Goal: Task Accomplishment & Management: Manage account settings

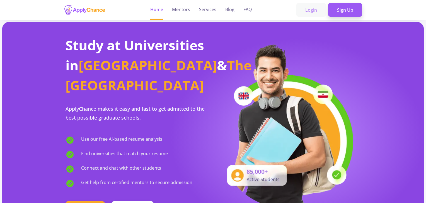
click at [311, 10] on link "Login" at bounding box center [311, 10] width 30 height 14
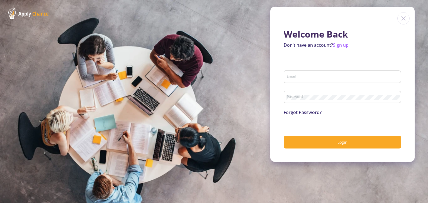
click at [305, 82] on div "Email" at bounding box center [342, 76] width 112 height 14
click at [306, 75] on input "Email" at bounding box center [343, 77] width 114 height 5
type input "[EMAIL_ADDRESS][DOMAIN_NAME]"
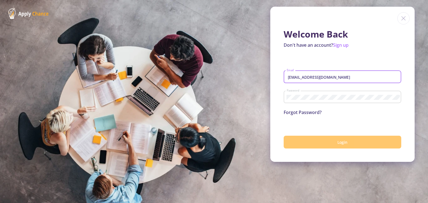
click at [323, 147] on button "Login" at bounding box center [343, 142] width 118 height 13
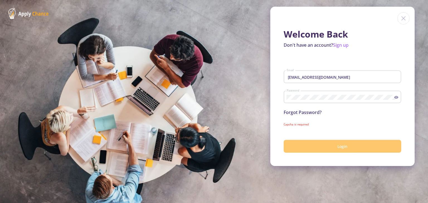
click at [331, 146] on button "Login" at bounding box center [343, 146] width 118 height 13
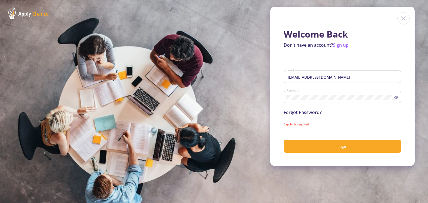
click at [397, 97] on icon at bounding box center [396, 97] width 4 height 4
click at [218, 86] on section "Welcome Back Don't have an account? Sign up sabamohammadi.1321@gmail.com Email …" at bounding box center [214, 101] width 428 height 203
click at [365, 76] on input "[EMAIL_ADDRESS][DOMAIN_NAME]" at bounding box center [343, 77] width 114 height 5
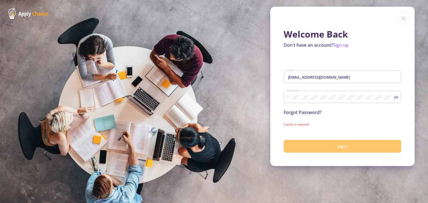
click at [338, 148] on span "Login" at bounding box center [342, 146] width 10 height 5
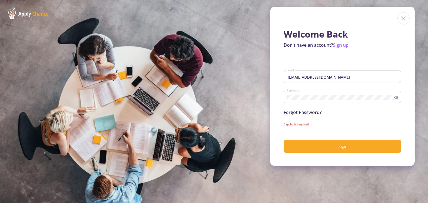
drag, startPoint x: 283, startPoint y: 125, endPoint x: 309, endPoint y: 125, distance: 25.6
click at [309, 125] on div "Welcome Back Don't have an account? Sign up sabamohammadi.1321@gmail.com Email …" at bounding box center [342, 87] width 144 height 160
drag, startPoint x: 318, startPoint y: 124, endPoint x: 318, endPoint y: 130, distance: 5.6
click at [318, 124] on mat-error "Capcha is required" at bounding box center [343, 125] width 118 height 4
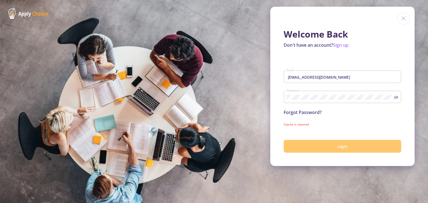
click at [322, 147] on button "Login" at bounding box center [343, 146] width 118 height 13
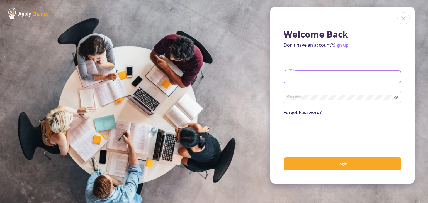
click at [306, 78] on input "Email" at bounding box center [343, 77] width 114 height 5
type input "[EMAIL_ADDRESS][DOMAIN_NAME]"
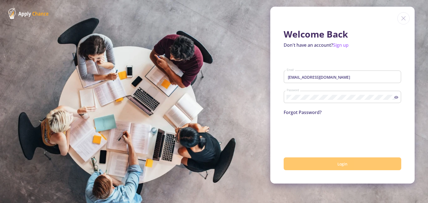
click at [319, 166] on button "Login" at bounding box center [343, 164] width 118 height 13
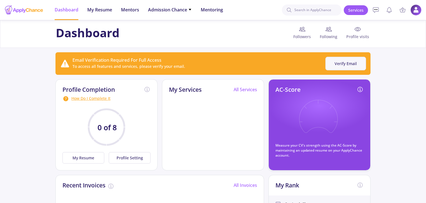
click at [334, 61] on button "Verify Email" at bounding box center [345, 64] width 41 height 14
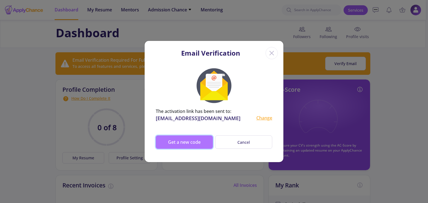
click at [197, 143] on button "Get a new code" at bounding box center [184, 142] width 57 height 13
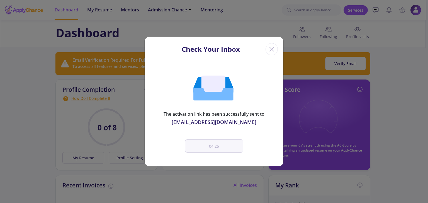
click at [272, 49] on line "Close" at bounding box center [272, 49] width 4 height 4
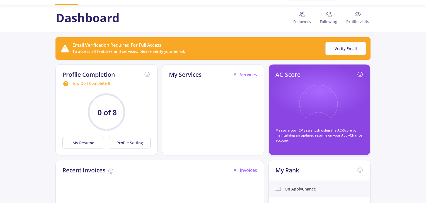
scroll to position [28, 0]
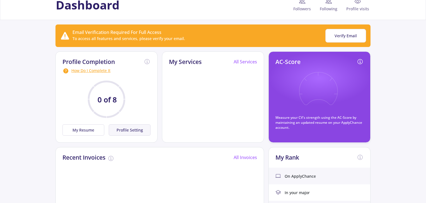
click at [133, 132] on button "Profile Setting" at bounding box center [130, 130] width 42 height 11
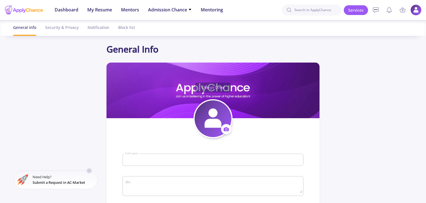
type input "[PERSON_NAME]"
type input "SabaMohammadi"
type input "[EMAIL_ADDRESS][DOMAIN_NAME]"
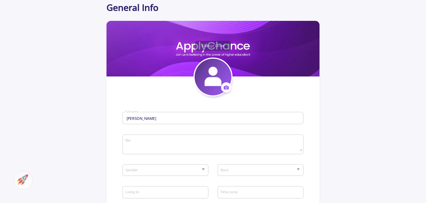
scroll to position [56, 0]
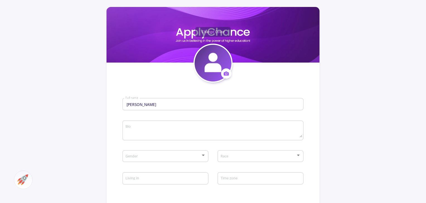
click at [176, 129] on textarea "Bio" at bounding box center [213, 131] width 177 height 13
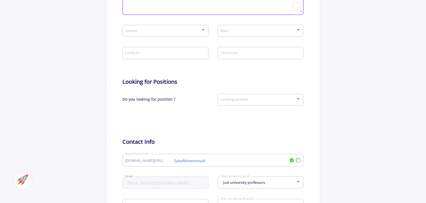
scroll to position [195, 0]
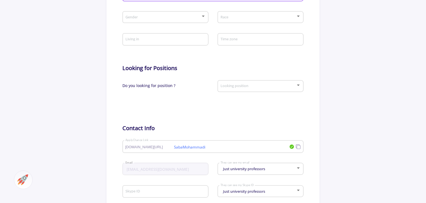
click at [236, 84] on div "Looking position" at bounding box center [260, 85] width 81 height 14
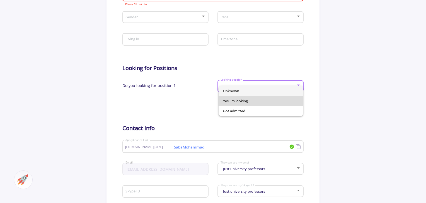
click at [244, 101] on span "Yes I'm looking" at bounding box center [261, 101] width 76 height 10
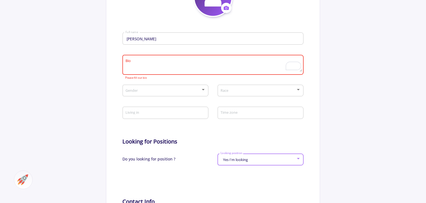
scroll to position [111, 0]
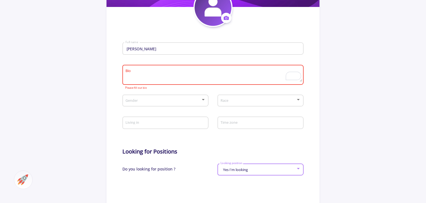
click at [180, 75] on textarea "Bio" at bounding box center [213, 75] width 177 height 13
click at [185, 77] on textarea "Bio" at bounding box center [213, 75] width 177 height 13
paste textarea "I am a Computer Engineering graduate with a focus on Artificial Intelligence. D…"
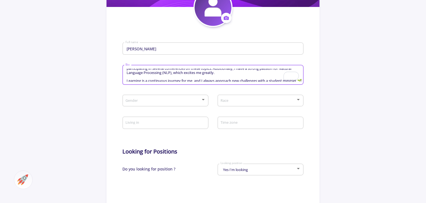
scroll to position [16, 0]
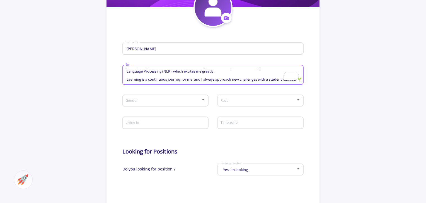
type textarea "I am a Computer Engineering graduate with a focus on Artificial Intelligence. D…"
click at [191, 101] on span at bounding box center [163, 101] width 74 height 4
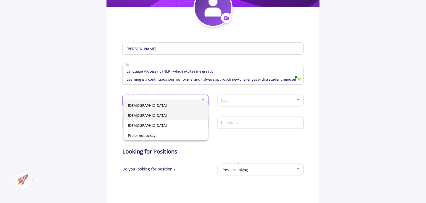
click at [166, 114] on span "[DEMOGRAPHIC_DATA]" at bounding box center [166, 116] width 76 height 10
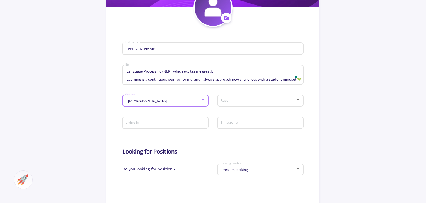
click at [223, 104] on div "Race" at bounding box center [260, 100] width 81 height 14
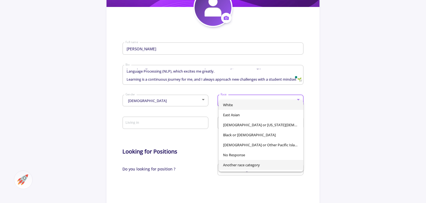
scroll to position [0, 0]
click at [343, 119] on div at bounding box center [213, 101] width 426 height 203
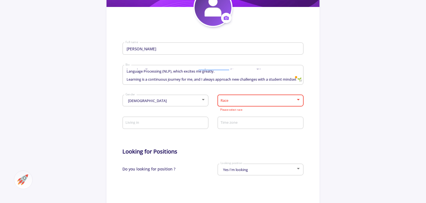
click at [247, 103] on div at bounding box center [258, 101] width 76 height 4
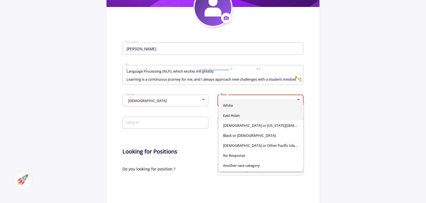
click at [254, 113] on span "East Asian" at bounding box center [261, 116] width 76 height 10
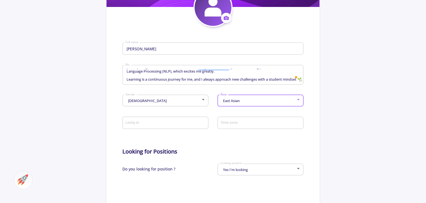
click at [182, 126] on div "Living in" at bounding box center [165, 122] width 81 height 14
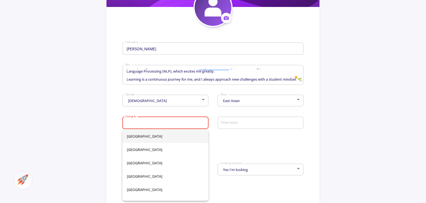
click at [246, 104] on div "East Asian Race" at bounding box center [260, 100] width 81 height 14
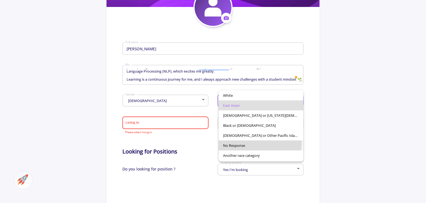
click at [258, 144] on span "No Response" at bounding box center [261, 146] width 76 height 10
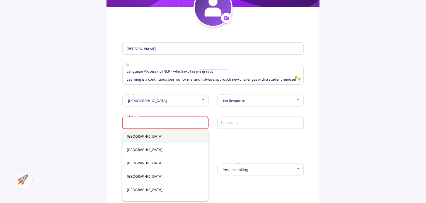
click at [167, 122] on input "Living in" at bounding box center [166, 123] width 82 height 5
type input "[GEOGRAPHIC_DATA]"
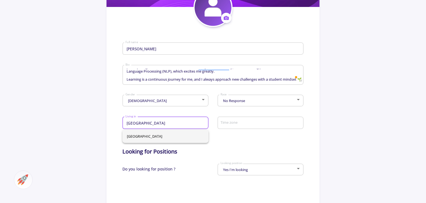
type input "[GEOGRAPHIC_DATA]"
click at [245, 142] on form "[PERSON_NAME] Full name I am a Computer Engineering graduate with a focus on Ar…" at bounding box center [212, 170] width 181 height 287
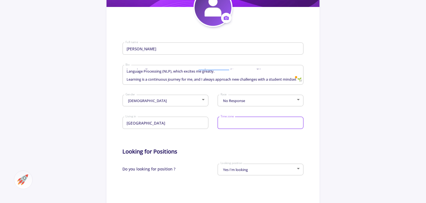
click at [235, 123] on input "Time zone" at bounding box center [261, 123] width 82 height 5
type input "[GEOGRAPHIC_DATA]"
click at [247, 142] on form "[PERSON_NAME] Full name I am a Computer Engineering graduate with a focus on Ar…" at bounding box center [212, 170] width 181 height 287
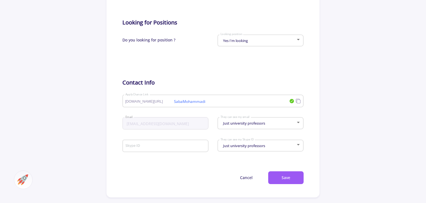
scroll to position [251, 0]
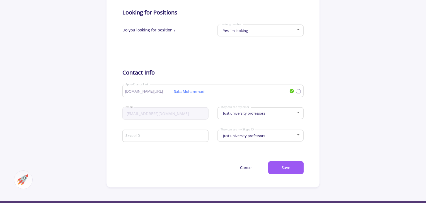
click at [263, 115] on span "Just university professors" at bounding box center [242, 113] width 43 height 5
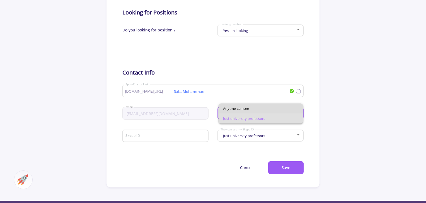
click at [265, 110] on span "Anyone can see" at bounding box center [261, 109] width 76 height 10
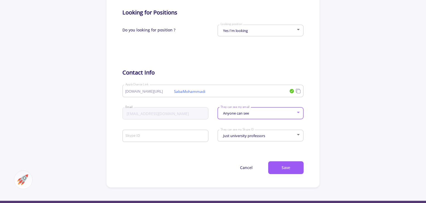
click at [250, 141] on div "Just university professors They can see my Skype ID" at bounding box center [260, 135] width 81 height 14
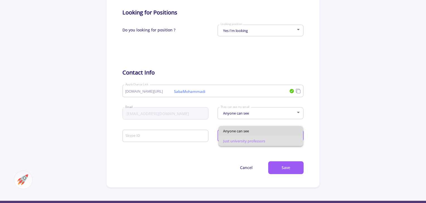
click at [248, 135] on span "Anyone can see" at bounding box center [261, 131] width 76 height 10
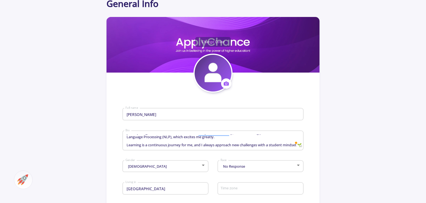
scroll to position [0, 0]
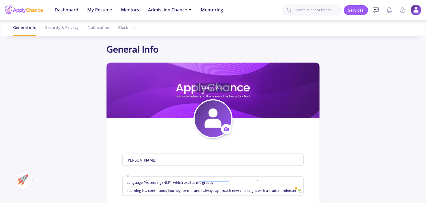
click at [225, 130] on icon at bounding box center [226, 129] width 6 height 6
click at [236, 148] on button "Change photo" at bounding box center [252, 147] width 62 height 14
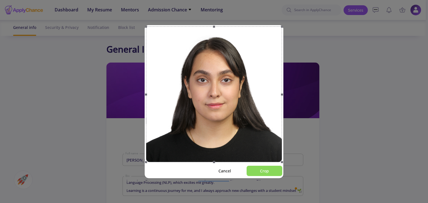
click at [270, 171] on button "Crop" at bounding box center [265, 171] width 36 height 10
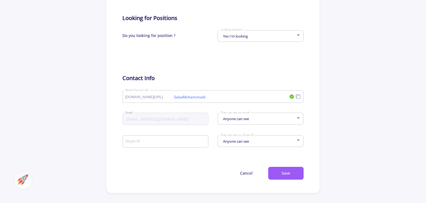
scroll to position [251, 0]
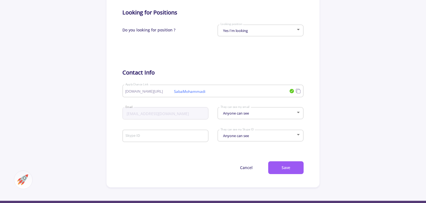
click at [174, 112] on div "[EMAIL_ADDRESS][DOMAIN_NAME] Email" at bounding box center [165, 112] width 81 height 14
click at [277, 167] on button "Save" at bounding box center [285, 168] width 35 height 13
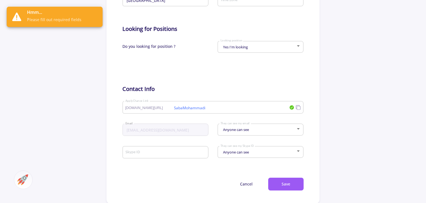
scroll to position [306, 0]
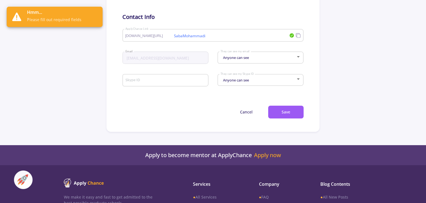
click at [181, 84] on div "Skype ID" at bounding box center [165, 79] width 81 height 14
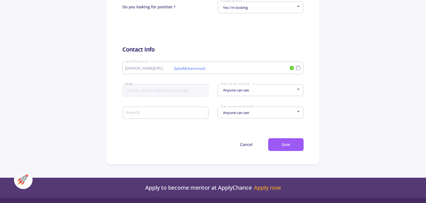
scroll to position [362, 0]
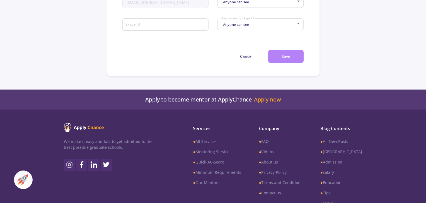
click at [278, 55] on button "Save" at bounding box center [285, 56] width 35 height 13
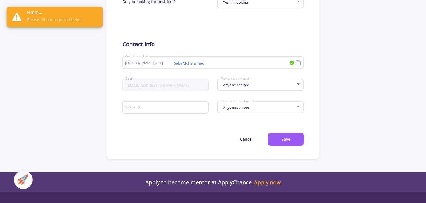
scroll to position [279, 0]
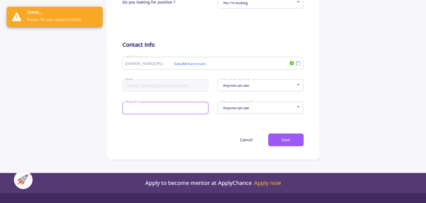
click at [178, 108] on input "Skype ID" at bounding box center [166, 108] width 82 height 5
click at [189, 114] on div "Skype ID" at bounding box center [165, 107] width 81 height 14
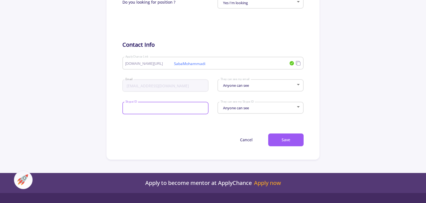
click at [170, 109] on input "Skype ID" at bounding box center [166, 108] width 82 height 5
click at [192, 141] on div "Cancel Save" at bounding box center [212, 140] width 181 height 13
click at [248, 111] on div "Anyone can see They can see my Skype ID" at bounding box center [260, 107] width 81 height 14
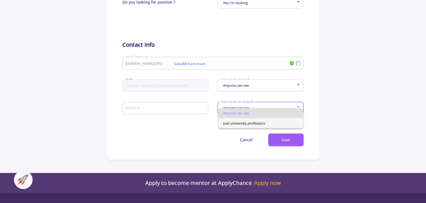
click at [254, 124] on span "Just university professors" at bounding box center [261, 123] width 76 height 10
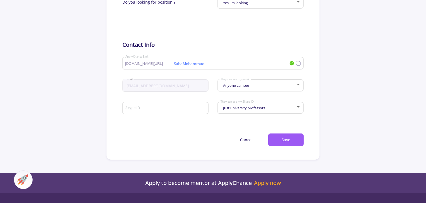
click at [215, 128] on form "[PERSON_NAME] Full name I am a Computer Engineering graduate with a focus on Ar…" at bounding box center [212, 3] width 181 height 287
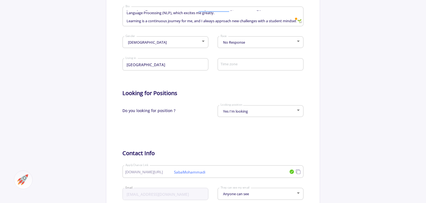
scroll to position [167, 0]
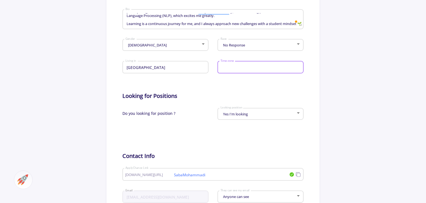
click at [232, 70] on input "Time zone" at bounding box center [261, 67] width 82 height 5
type input "[GEOGRAPHIC_DATA]"
click at [271, 83] on form "[PERSON_NAME] Full name I am a Computer Engineering graduate with a focus on Ar…" at bounding box center [212, 114] width 181 height 287
drag, startPoint x: 266, startPoint y: 69, endPoint x: 253, endPoint y: 70, distance: 12.9
click at [266, 69] on input "Time zone" at bounding box center [261, 67] width 82 height 5
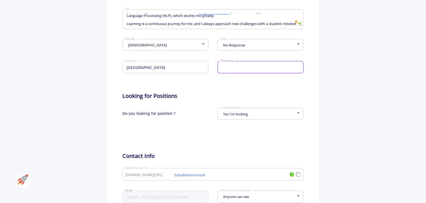
type input "[GEOGRAPHIC_DATA]"
click at [367, 101] on app-general-setting "General Info Change Cover Change cover Remove cover Change photo Remove photo […" at bounding box center [213, 73] width 426 height 396
click at [252, 66] on input "Time zone" at bounding box center [261, 67] width 82 height 5
type input "[GEOGRAPHIC_DATA]"
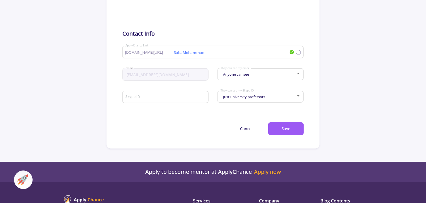
scroll to position [362, 0]
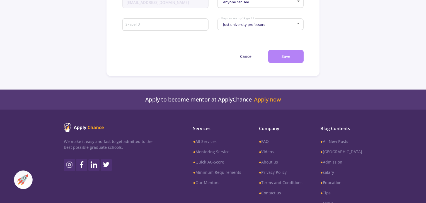
click at [285, 59] on button "Save" at bounding box center [285, 56] width 35 height 13
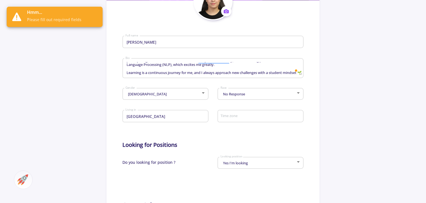
scroll to position [111, 0]
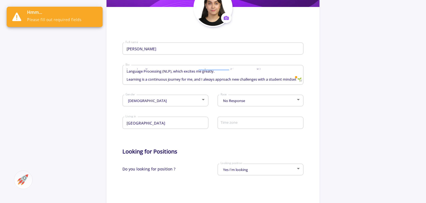
click at [264, 124] on input "Time zone" at bounding box center [261, 123] width 82 height 5
drag, startPoint x: 204, startPoint y: 128, endPoint x: 197, endPoint y: 126, distance: 6.6
click at [204, 128] on div "Iran Living in" at bounding box center [165, 122] width 81 height 14
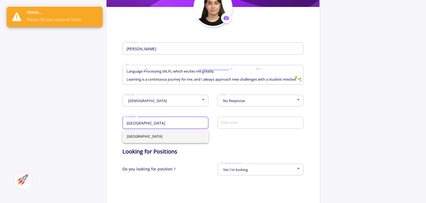
click at [186, 121] on input "[GEOGRAPHIC_DATA]" at bounding box center [166, 123] width 82 height 5
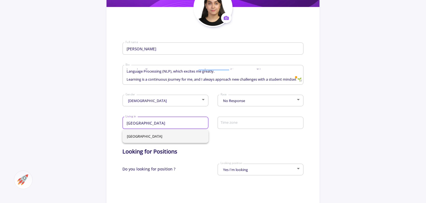
click at [133, 139] on span "[GEOGRAPHIC_DATA]" at bounding box center [165, 136] width 77 height 13
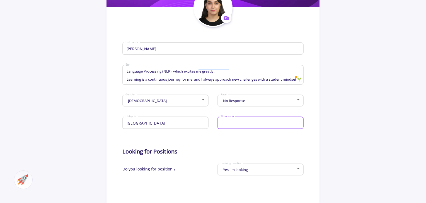
click at [236, 123] on input "Time zone" at bounding box center [261, 123] width 82 height 5
type input "[GEOGRAPHIC_DATA]"
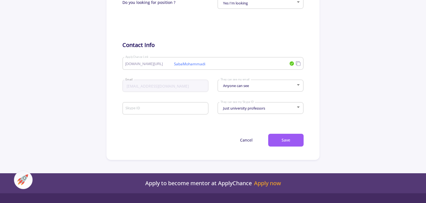
scroll to position [279, 0]
click at [291, 140] on button "Save" at bounding box center [285, 140] width 35 height 13
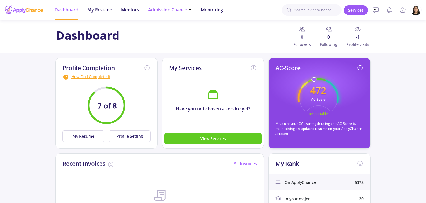
click at [184, 10] on span "Admission Chance" at bounding box center [170, 9] width 44 height 7
click at [197, 38] on link "Only My Chance of Admission" at bounding box center [181, 39] width 66 height 10
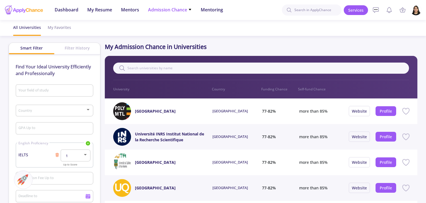
click at [188, 10] on icon at bounding box center [190, 10] width 4 height 4
click at [101, 9] on span "My Resume" at bounding box center [99, 9] width 25 height 7
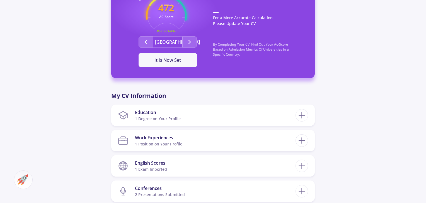
scroll to position [251, 0]
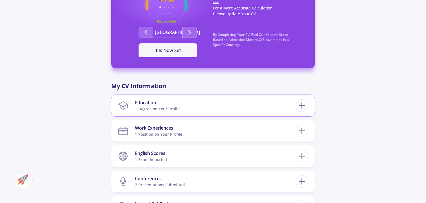
click at [250, 111] on section "Education 1 Degree on Your Profile" at bounding box center [206, 105] width 177 height 17
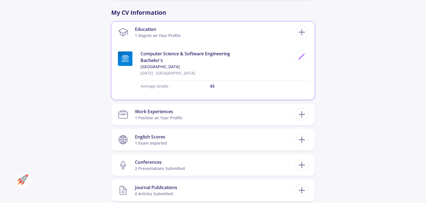
scroll to position [334, 0]
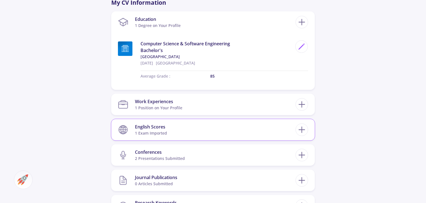
click at [255, 132] on section "English Scores 1 exam imported" at bounding box center [206, 129] width 177 height 17
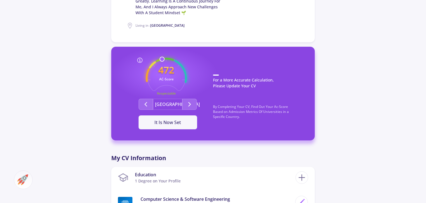
scroll to position [111, 0]
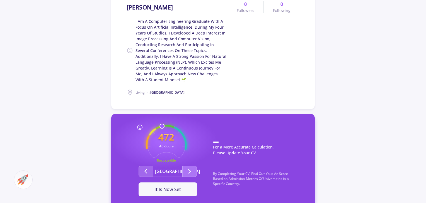
click at [189, 172] on icon "Second group" at bounding box center [189, 171] width 7 height 7
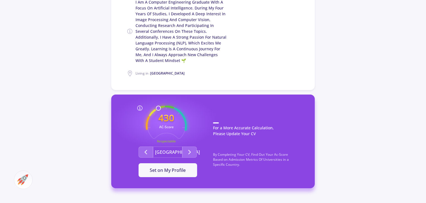
scroll to position [139, 0]
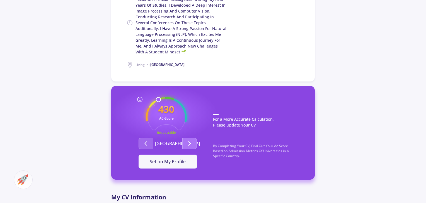
click at [195, 142] on button "Second group" at bounding box center [189, 143] width 14 height 11
